Goal: Task Accomplishment & Management: Use online tool/utility

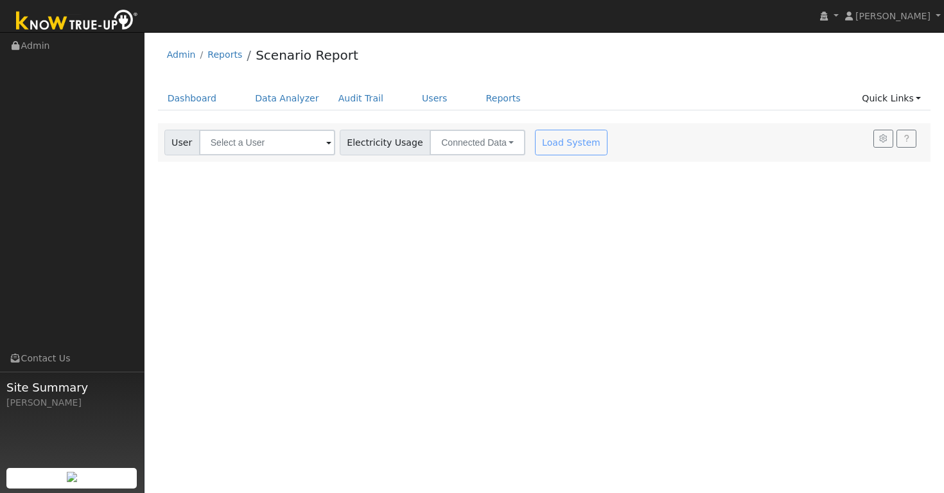
click at [440, 58] on div "Admin Reports Scenario Report" at bounding box center [544, 58] width 773 height 39
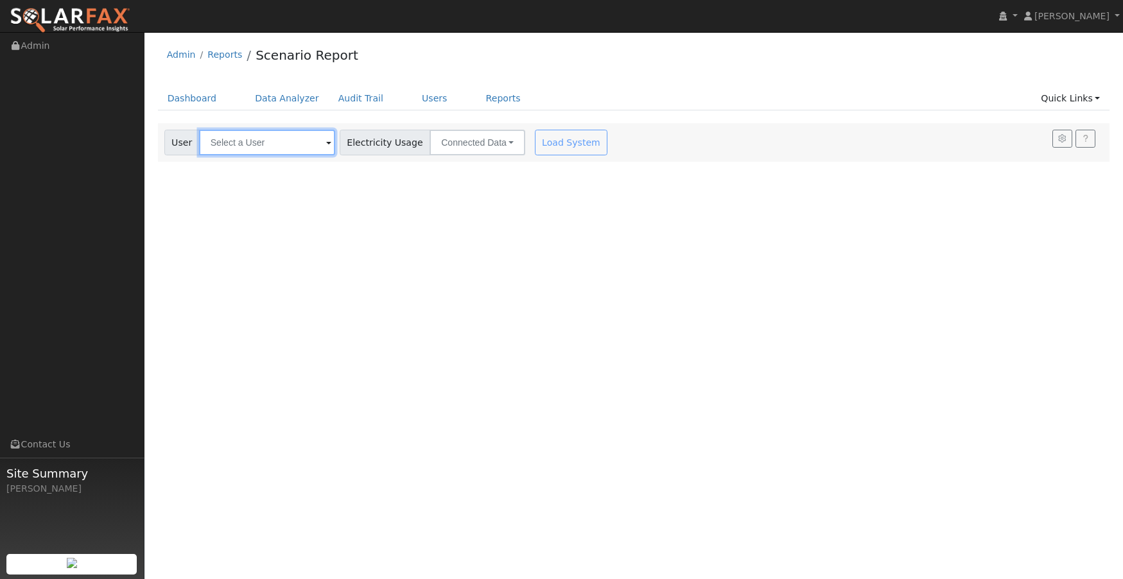
click at [199, 141] on input "text" at bounding box center [267, 143] width 136 height 26
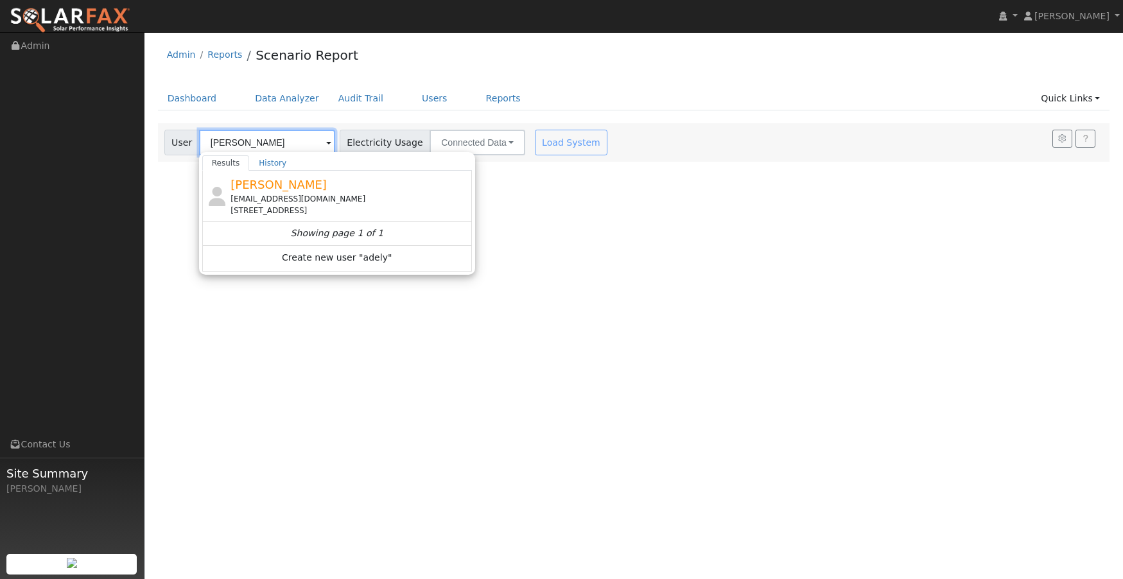
type input "[PERSON_NAME]"
drag, startPoint x: 295, startPoint y: 263, endPoint x: 523, endPoint y: 274, distance: 228.2
click at [532, 275] on div "User Profile First name Last name Email Email Notifications No Emails No Emails…" at bounding box center [633, 305] width 979 height 547
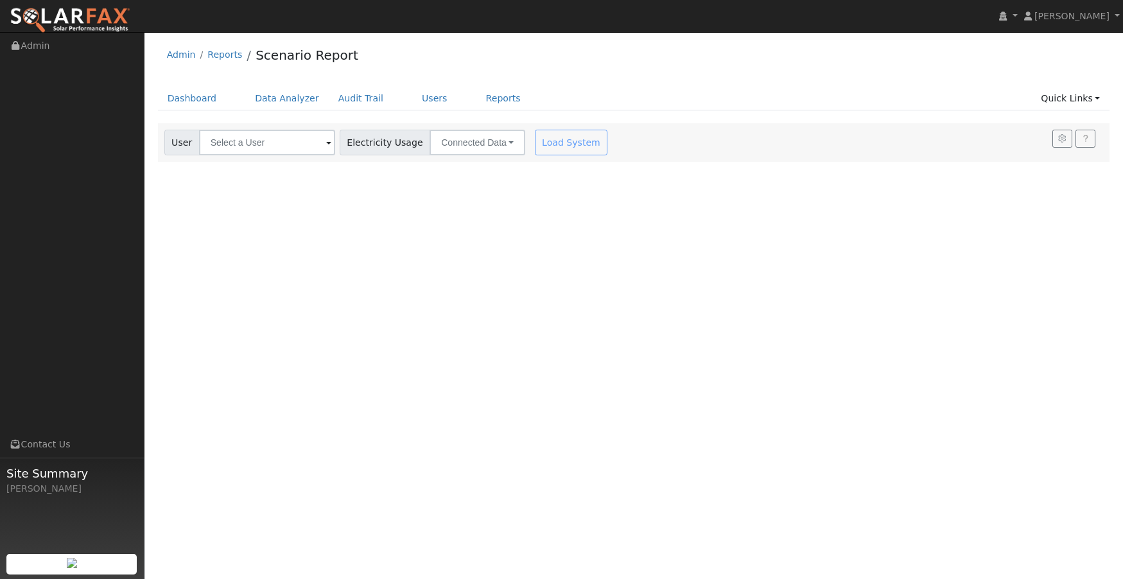
click at [326, 146] on span at bounding box center [328, 143] width 5 height 15
click at [274, 141] on input "text" at bounding box center [267, 143] width 136 height 26
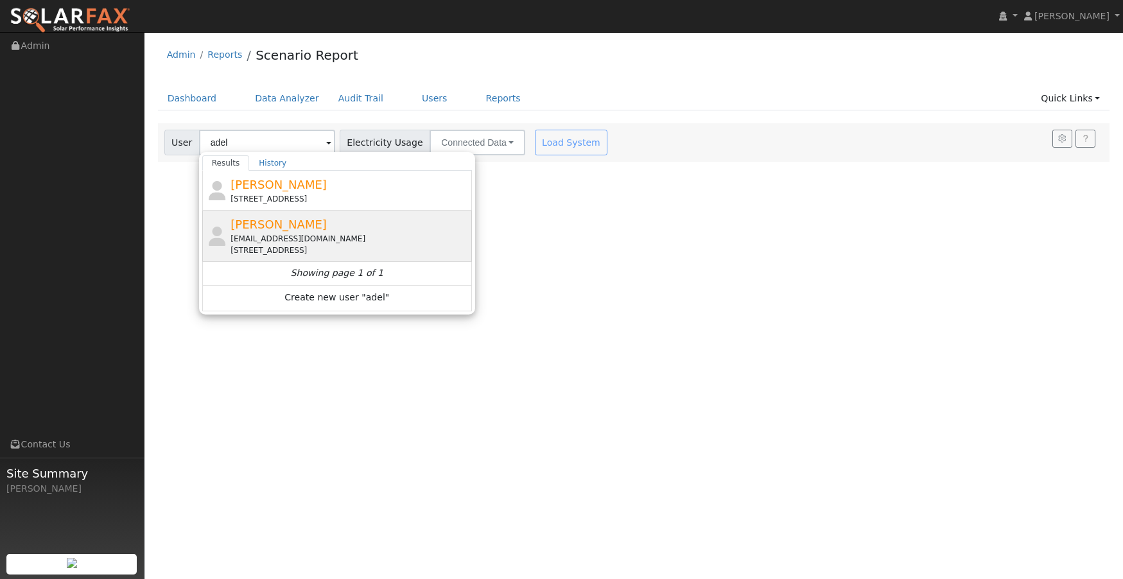
click at [283, 229] on span "[PERSON_NAME]" at bounding box center [279, 224] width 96 height 13
type input "[PERSON_NAME]"
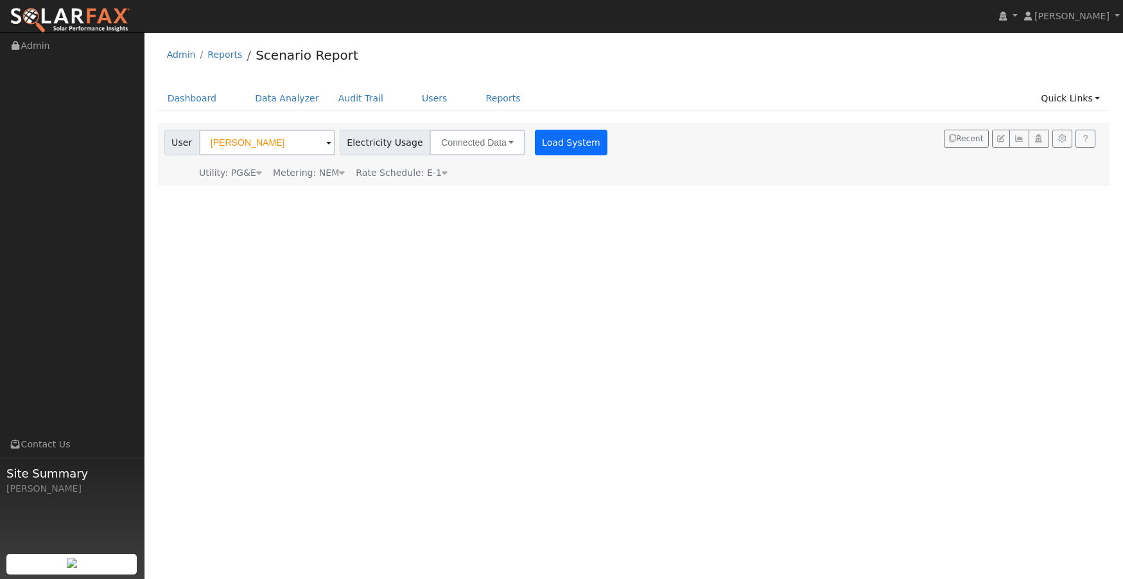
click at [553, 144] on button "Load System" at bounding box center [571, 143] width 73 height 26
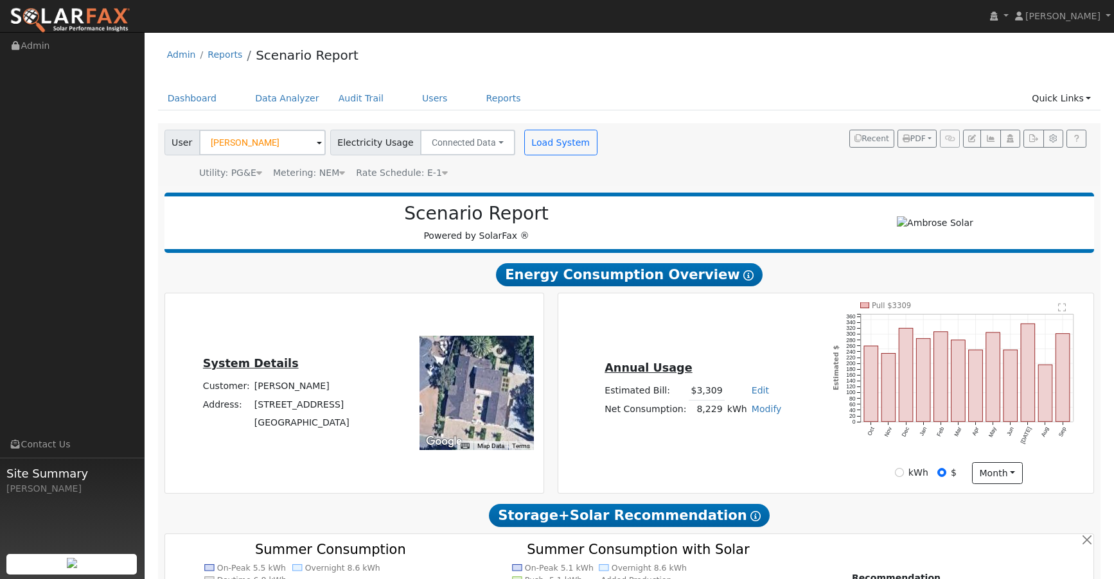
type input "14973"
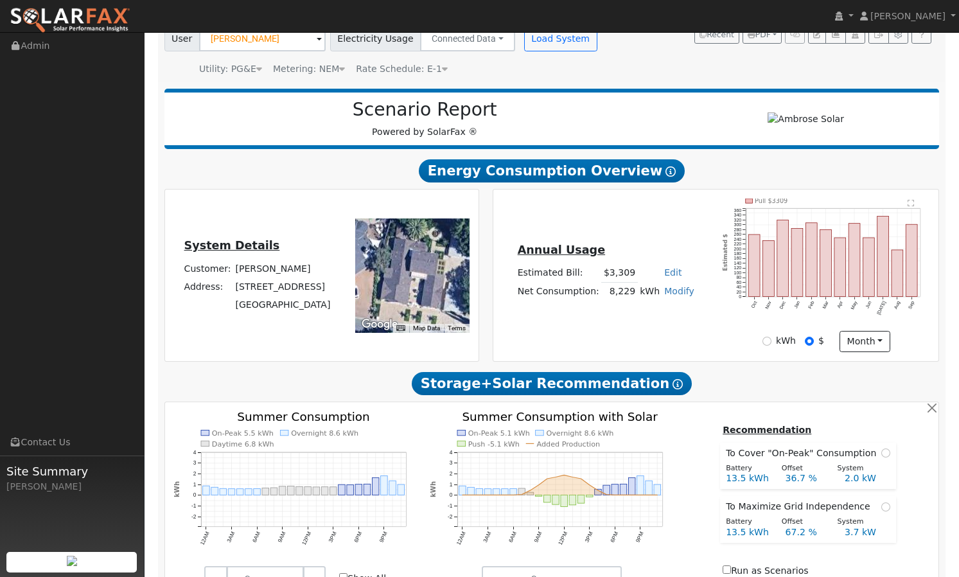
scroll to position [91, 0]
